Goal: Check status: Check status

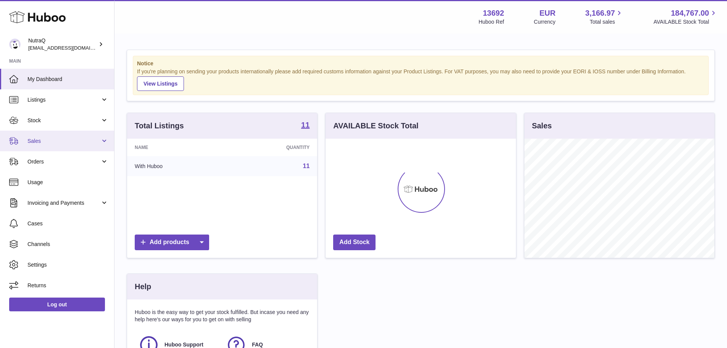
scroll to position [119, 191]
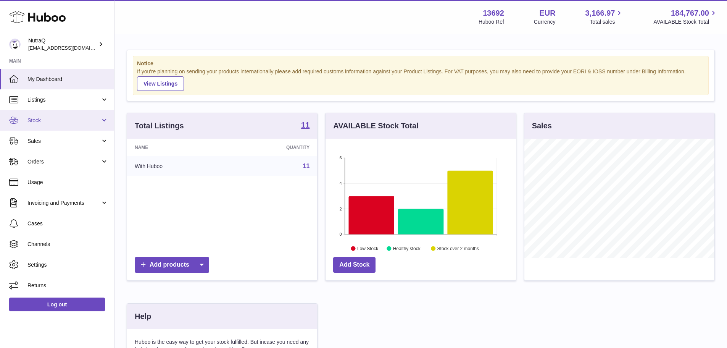
click at [55, 127] on link "Stock" at bounding box center [57, 120] width 114 height 21
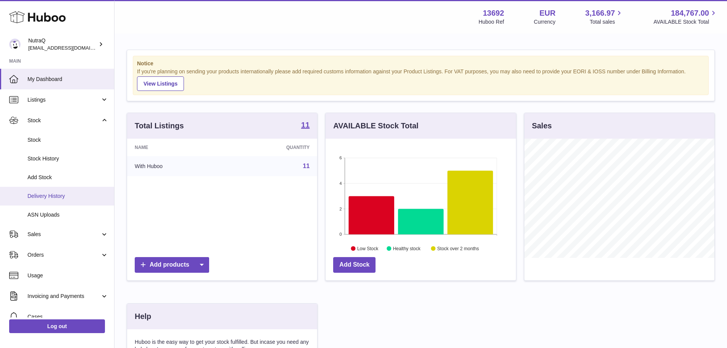
click at [59, 195] on span "Delivery History" at bounding box center [67, 195] width 81 height 7
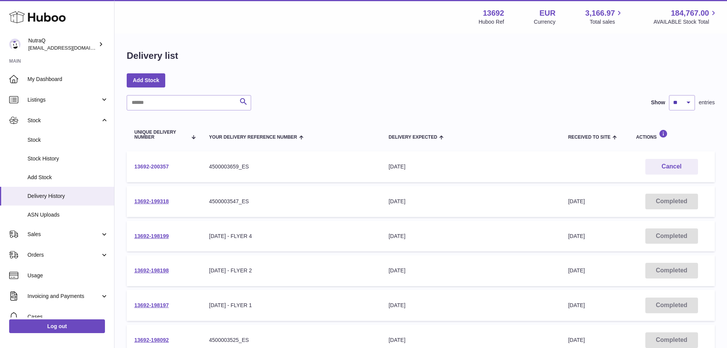
click at [148, 168] on link "13692-200357" at bounding box center [151, 166] width 34 height 6
click at [160, 165] on link "13692-200357" at bounding box center [151, 166] width 34 height 6
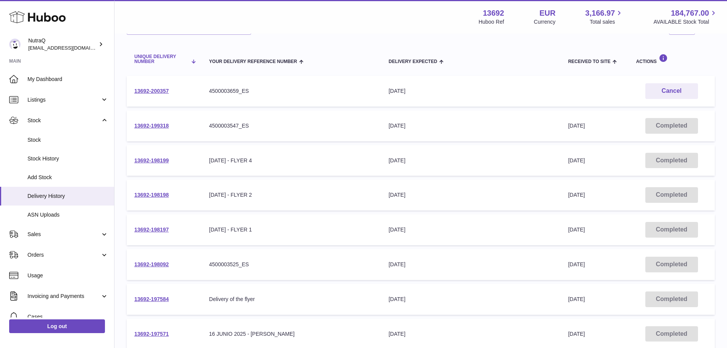
scroll to position [76, 0]
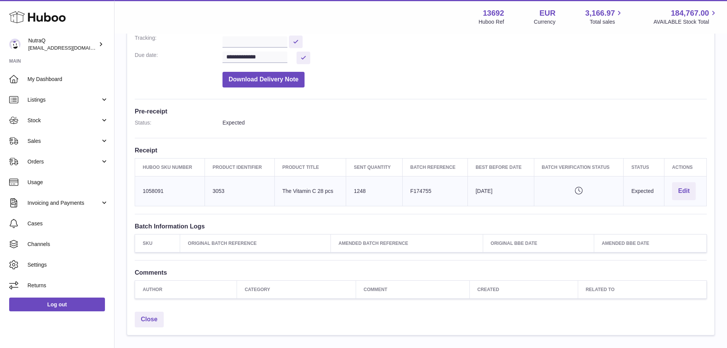
scroll to position [153, 0]
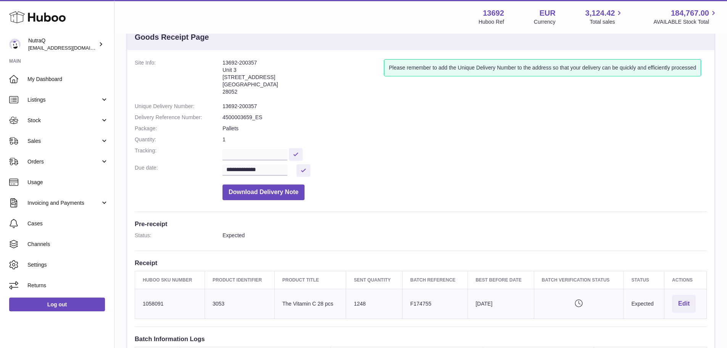
scroll to position [38, 0]
